Goal: Information Seeking & Learning: Learn about a topic

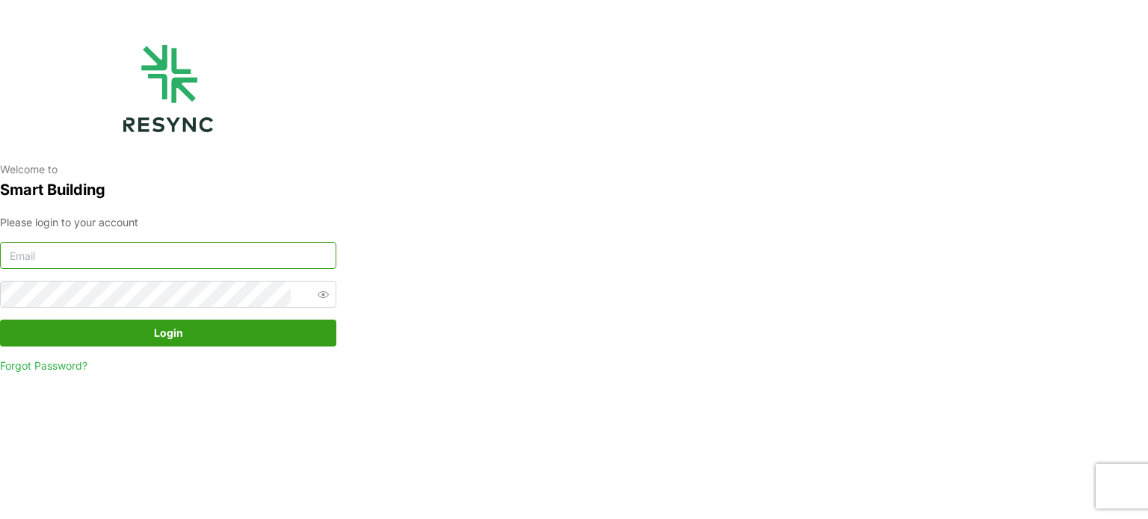
type input "serv354@nus.edu.sg"
click at [228, 328] on span "Login" at bounding box center [168, 333] width 308 height 25
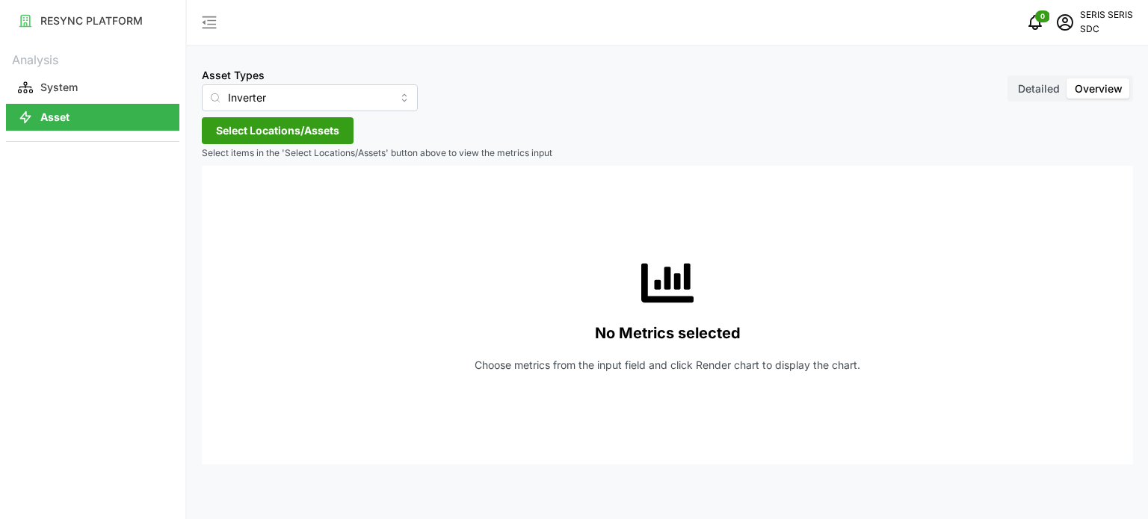
click at [273, 131] on span "Select Locations/Assets" at bounding box center [277, 130] width 123 height 25
click at [237, 202] on span "Select SDC-1" at bounding box center [240, 199] width 10 height 10
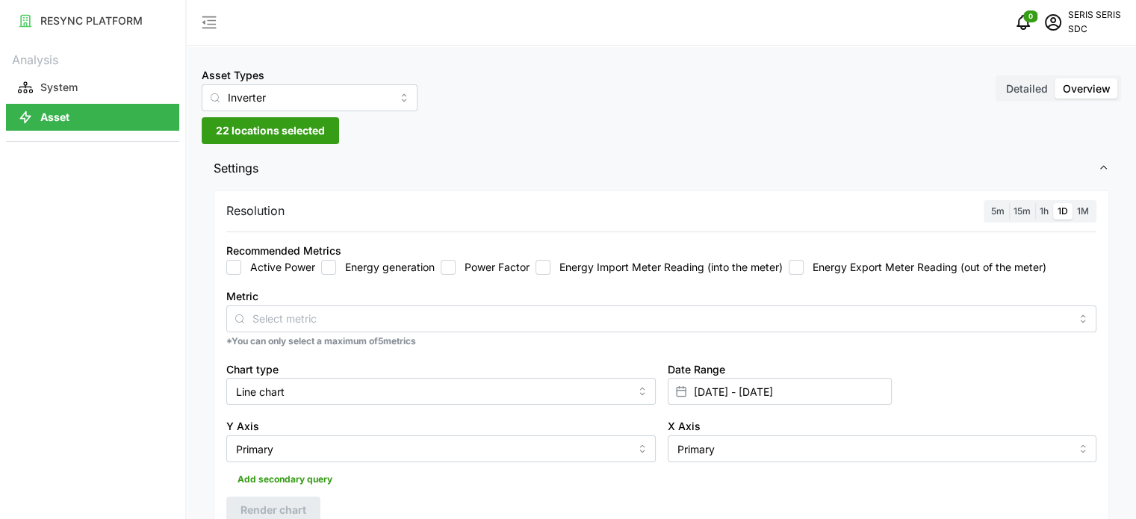
click at [329, 267] on input "Energy generation" at bounding box center [328, 267] width 15 height 15
checkbox input "true"
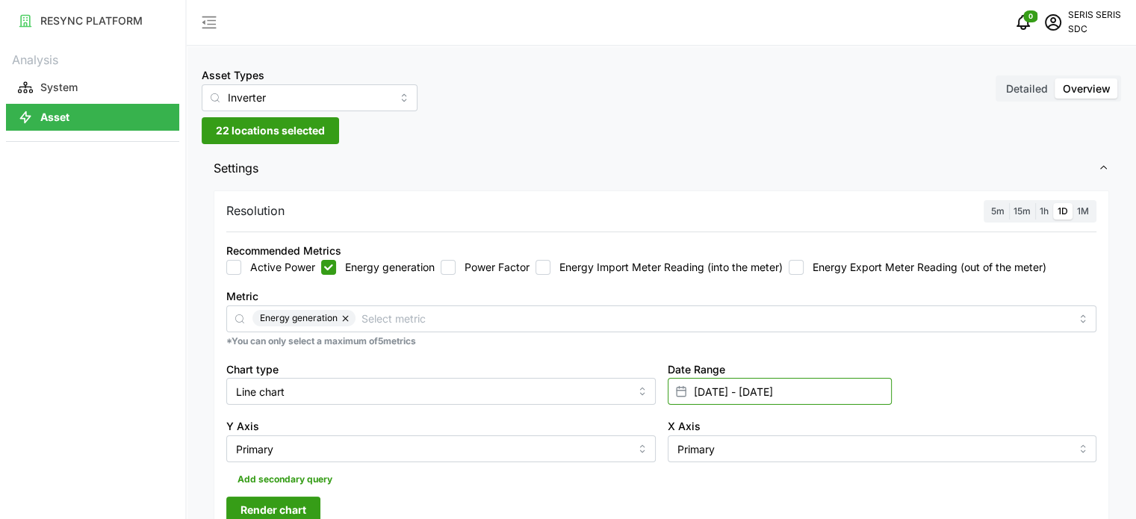
click at [838, 388] on input "[DATE] - [DATE]" at bounding box center [780, 391] width 224 height 27
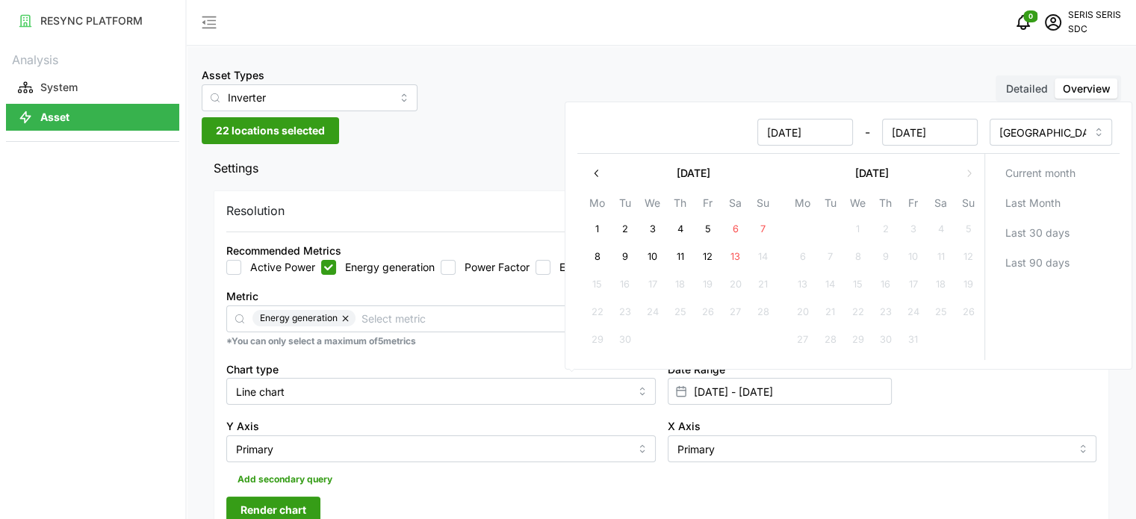
click at [707, 259] on button "12" at bounding box center [707, 257] width 27 height 27
type input "[DATE] - [DATE]"
type input "[DATE]"
click at [707, 259] on button "12" at bounding box center [707, 257] width 27 height 27
type input "[DATE] - [DATE]"
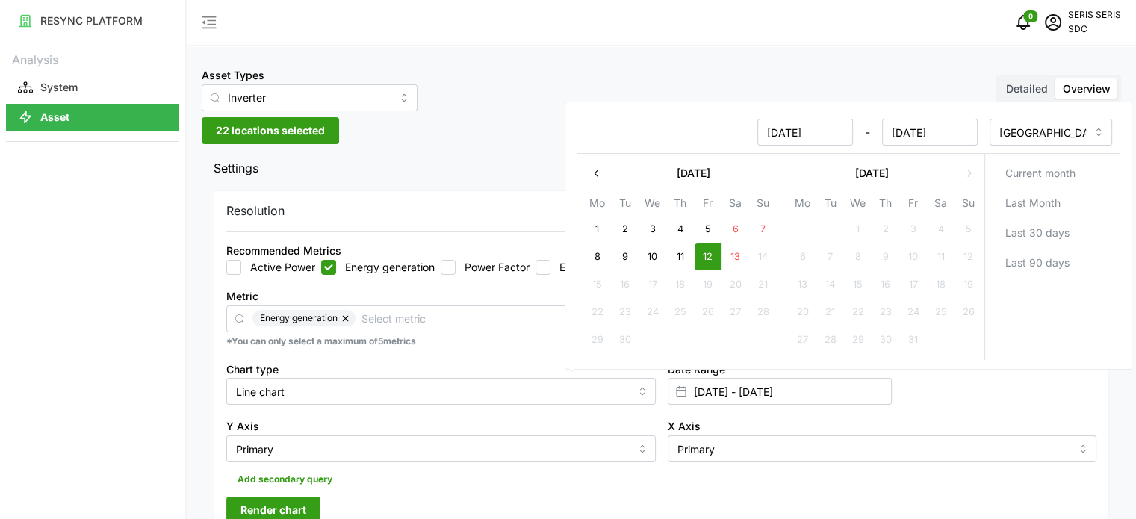
type input "[DATE]"
click at [545, 418] on div "Y Axis Primary" at bounding box center [441, 440] width 430 height 46
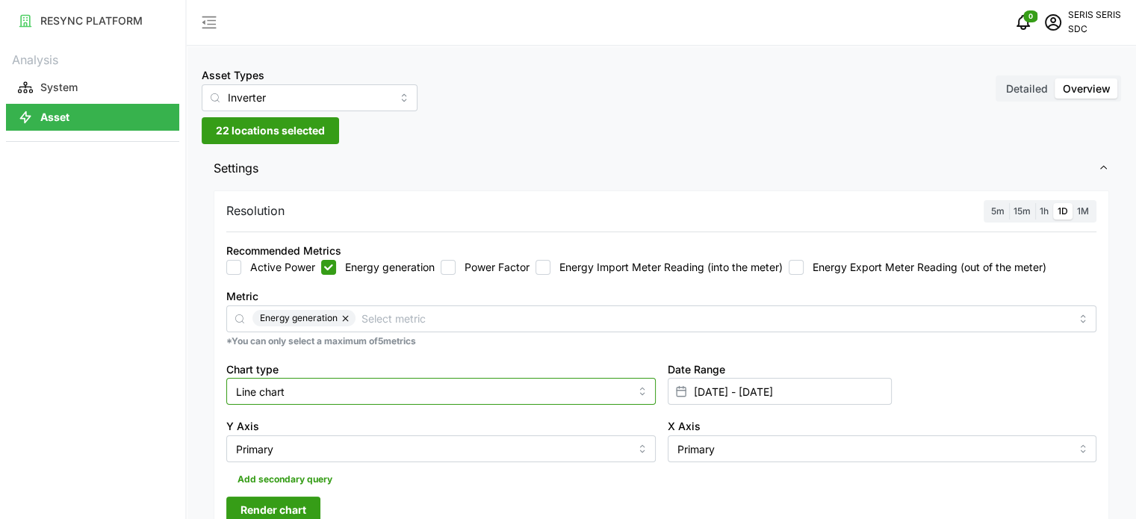
click at [442, 398] on input "Line chart" at bounding box center [441, 391] width 430 height 27
click at [389, 443] on div "Bar chart" at bounding box center [441, 452] width 422 height 25
type input "Bar chart"
click at [296, 501] on span "Render chart" at bounding box center [274, 510] width 66 height 25
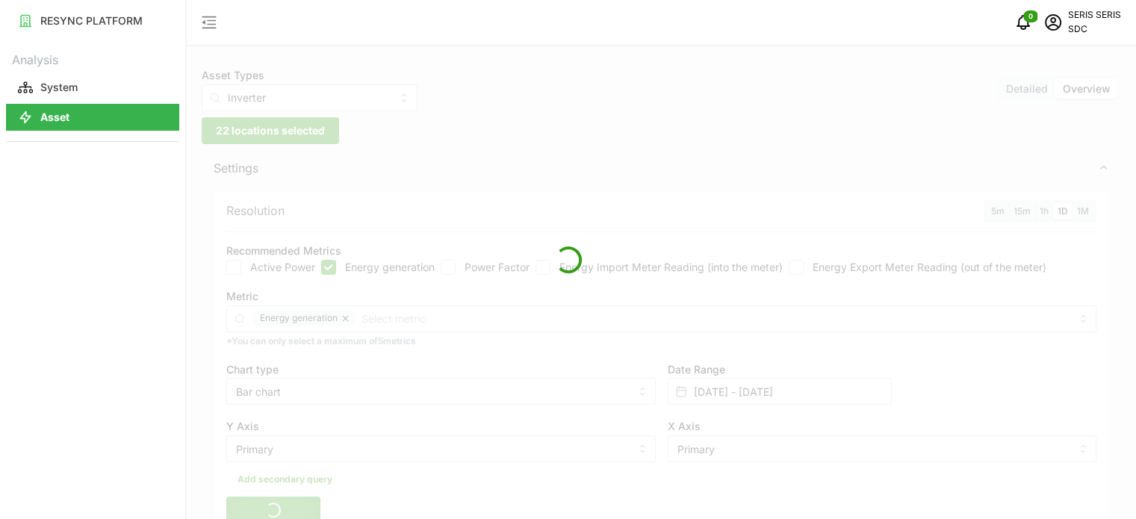
scroll to position [224, 0]
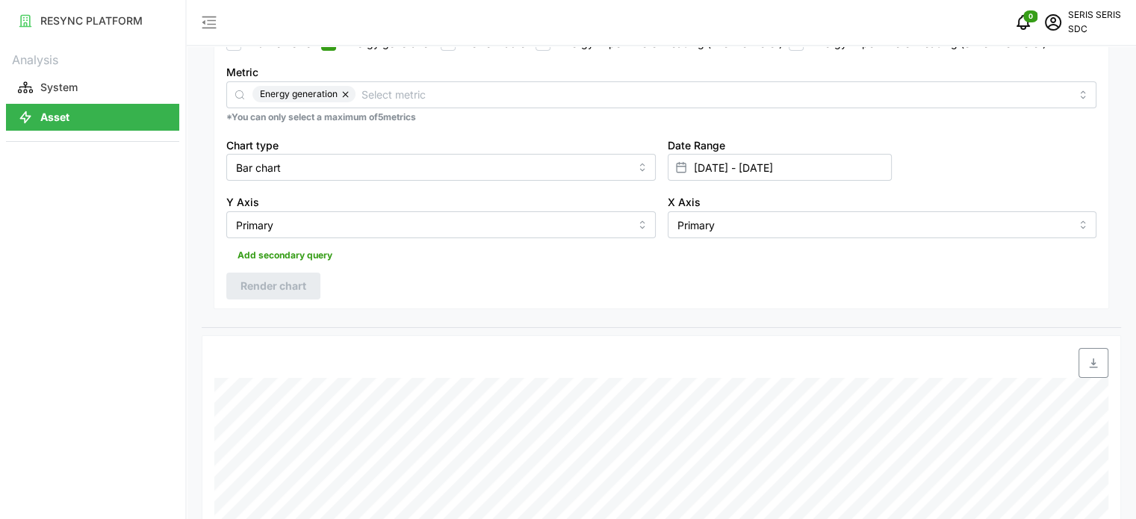
click at [1084, 358] on span "button" at bounding box center [1094, 363] width 28 height 28
